Goal: Transaction & Acquisition: Purchase product/service

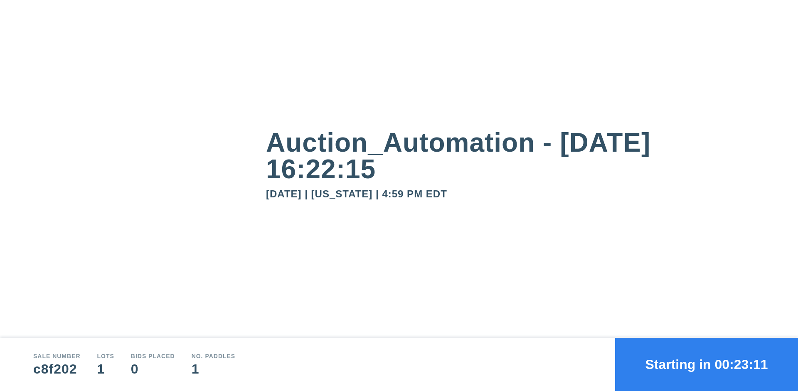
click at [706, 364] on button "Starting in 00:23:11" at bounding box center [706, 364] width 183 height 53
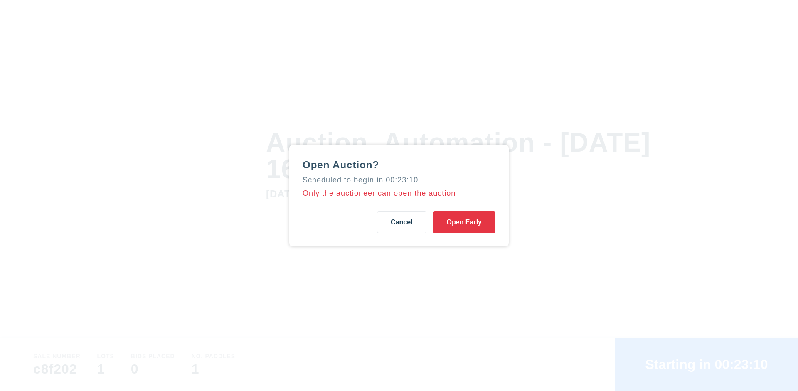
click at [464, 222] on button "Open Early" at bounding box center [464, 223] width 62 height 22
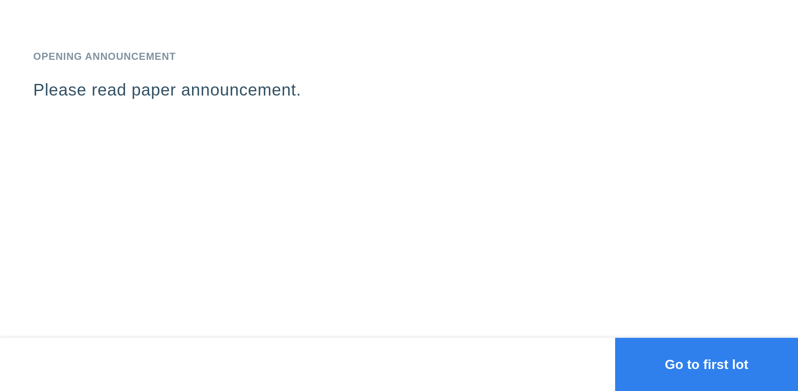
click at [706, 364] on button "Go to first lot" at bounding box center [706, 364] width 183 height 53
